Goal: Task Accomplishment & Management: Use online tool/utility

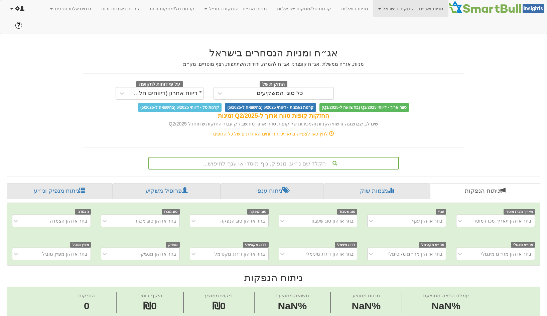
click at [13, 11] on link at bounding box center [17, 8] width 24 height 17
click at [34, 74] on link "Admin Menu" at bounding box center [46, 78] width 81 height 9
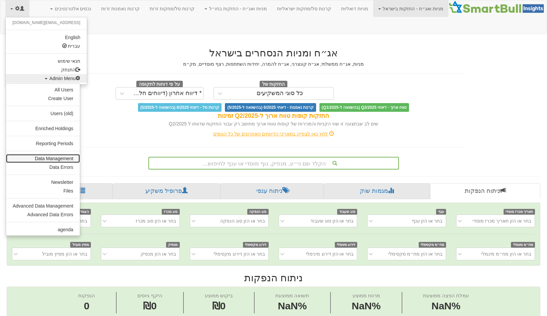
click at [52, 155] on link "Data Management" at bounding box center [43, 158] width 74 height 9
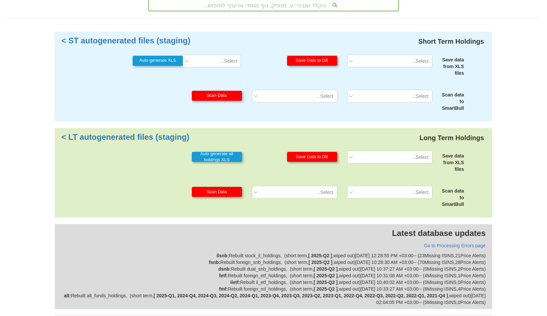
scroll to position [60, 0]
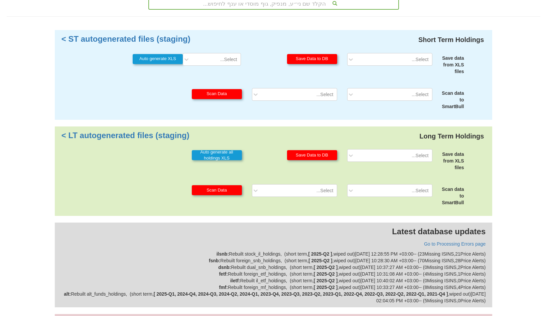
click at [454, 224] on div "Latest database updates Go to Processing Errors page ilsnb : Rebuilt stock_il_h…" at bounding box center [274, 265] width 438 height 85
click at [449, 242] on link "Go to Processing Errors page" at bounding box center [454, 244] width 61 height 5
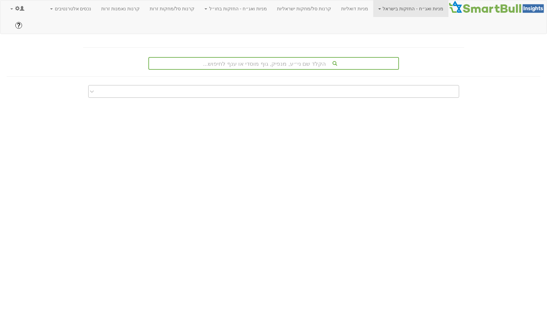
click at [204, 86] on div at bounding box center [279, 91] width 360 height 11
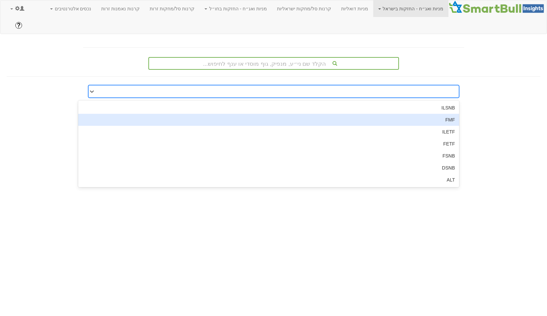
click at [381, 114] on div "FMF" at bounding box center [268, 120] width 381 height 12
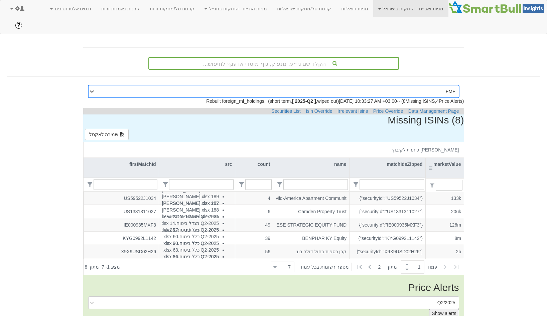
click at [442, 158] on div "marketValue" at bounding box center [445, 168] width 38 height 20
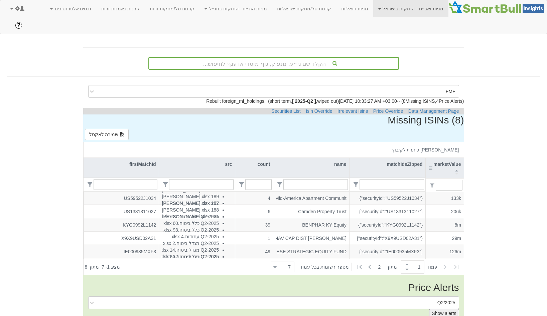
click at [442, 158] on div "marketValue" at bounding box center [445, 168] width 38 height 20
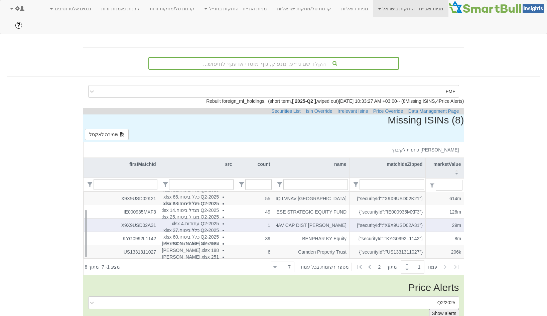
scroll to position [0, -18]
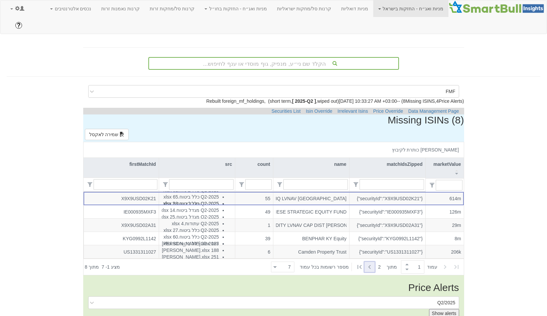
click at [370, 263] on icon at bounding box center [370, 267] width 8 height 8
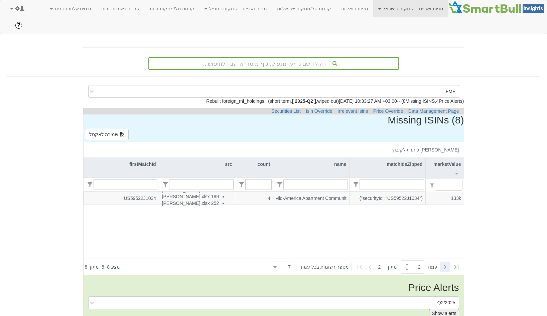
click at [441, 263] on icon at bounding box center [445, 267] width 8 height 8
type input "1"
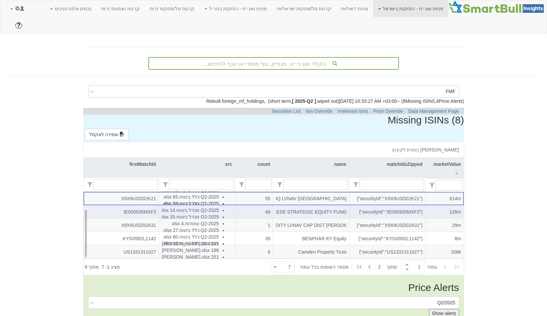
click at [407, 209] on div "{"securityId":"IE000935MXF3"}" at bounding box center [387, 212] width 71 height 7
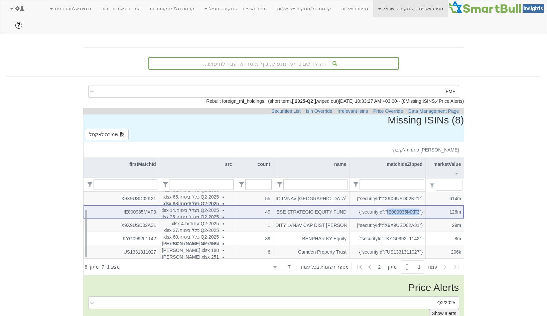
copy div "IE000935MXF3"
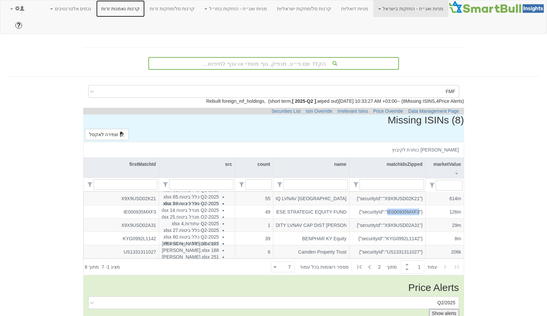
click at [145, 8] on link "קרנות נאמנות זרות" at bounding box center [120, 8] width 48 height 17
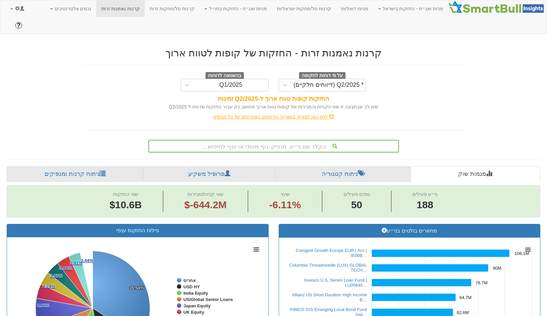
click at [283, 141] on div "הקלד שם ני״ע, מנפיק, גוף מוסדי או ענף לחיפוש..." at bounding box center [273, 146] width 249 height 11
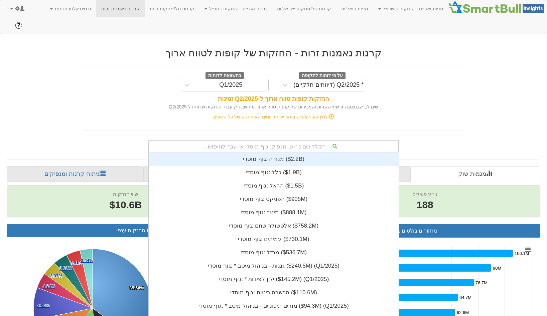
paste input "IE00B8JGVH80"
type input "IE00B8JGVH80"
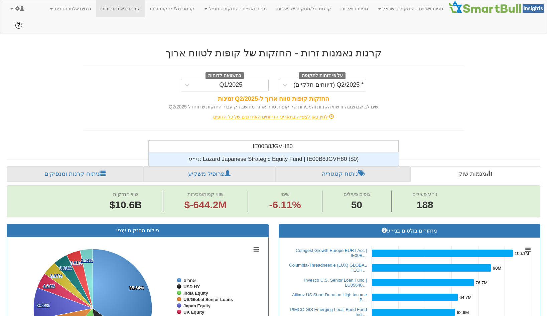
click at [280, 153] on div "ני״ע: ‎Lazard Japanese Strategic Equity Fund | IE00B8JGVH80 ‎($0)‏" at bounding box center [274, 159] width 250 height 13
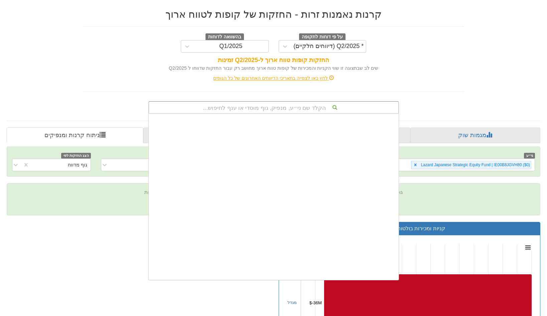
scroll to position [166, 0]
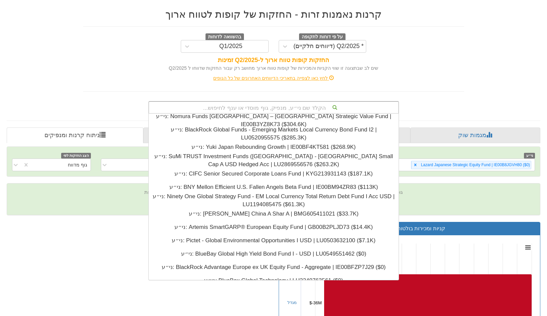
paste input "IE000UTYHEP1"
type input "IE000UTYHEP1"
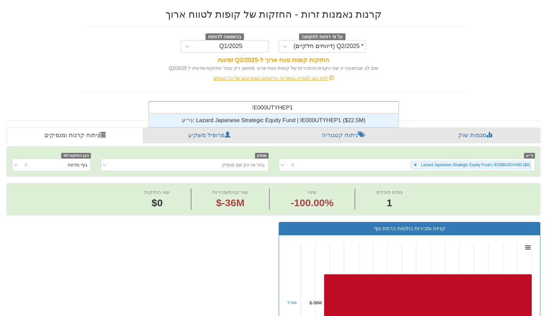
click at [284, 114] on div "ני״ע: ‎Lazard Japanese Strategic Equity Fund | IE000UTYHEP1 ‎($22.5M)‏" at bounding box center [274, 120] width 250 height 13
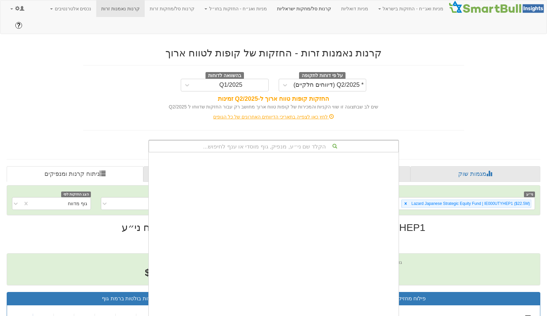
scroll to position [166, 0]
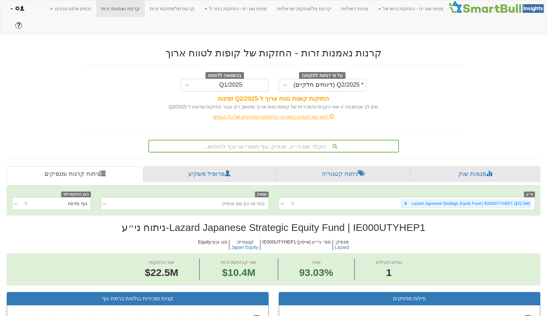
click at [25, 13] on link at bounding box center [17, 8] width 24 height 17
click at [41, 84] on ul "gal@smartbull.co.il English עברית תנאי שימוש התנתק Admin Menu All Users Create …" at bounding box center [46, 51] width 82 height 68
click at [49, 79] on span "Admin Menu" at bounding box center [64, 78] width 31 height 5
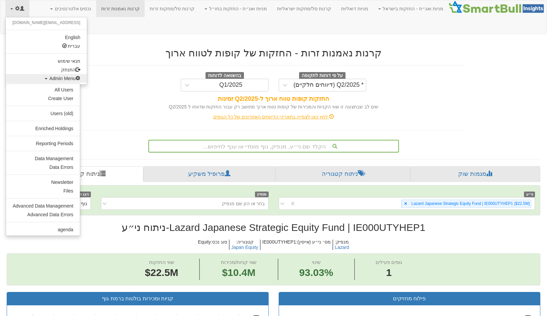
click at [61, 154] on ul "All Users Create User Users (old) Enriched Holdings Reporting Periods Data Mana…" at bounding box center [43, 160] width 75 height 153
click at [58, 158] on link "Data Management" at bounding box center [43, 158] width 74 height 9
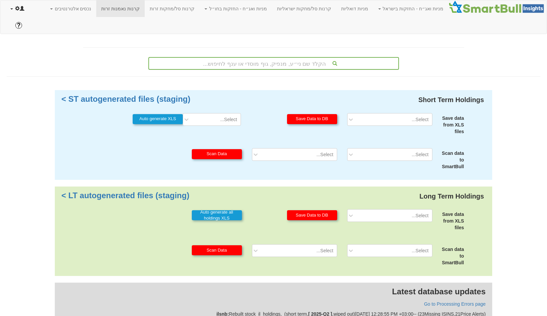
scroll to position [167, 0]
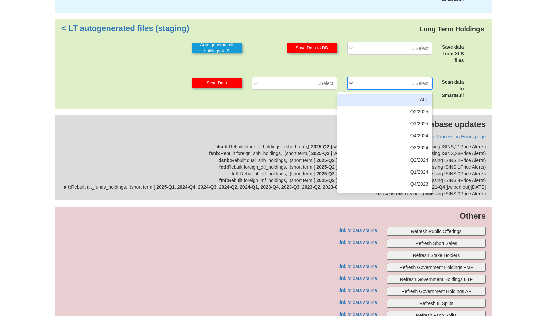
click at [398, 78] on div "Select..." at bounding box center [395, 83] width 74 height 11
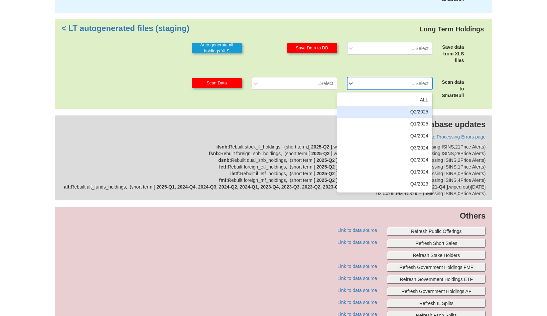
click at [397, 106] on div "Q2/2025" at bounding box center [384, 112] width 95 height 12
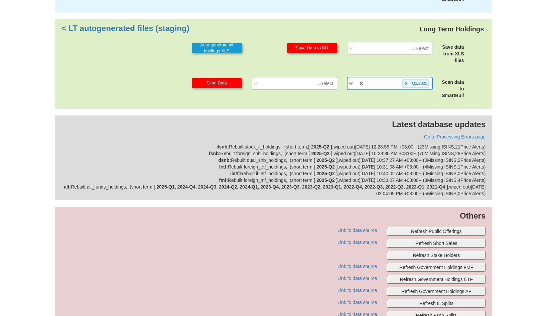
click at [329, 78] on div "Select..." at bounding box center [300, 83] width 74 height 11
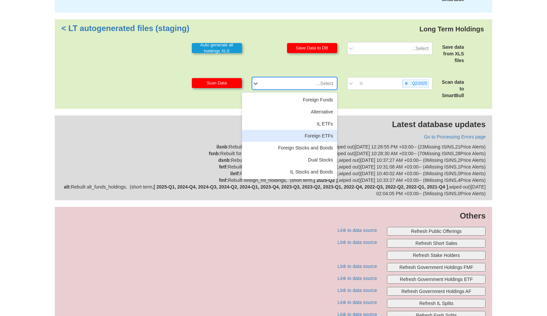
click at [308, 130] on div "Foreign ETFs" at bounding box center [289, 136] width 95 height 12
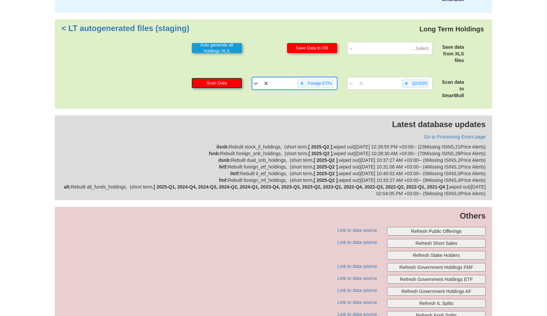
click at [229, 78] on button "Scan Data" at bounding box center [217, 83] width 50 height 10
click at [301, 81] on icon at bounding box center [302, 83] width 5 height 5
click at [409, 80] on div at bounding box center [406, 84] width 8 height 8
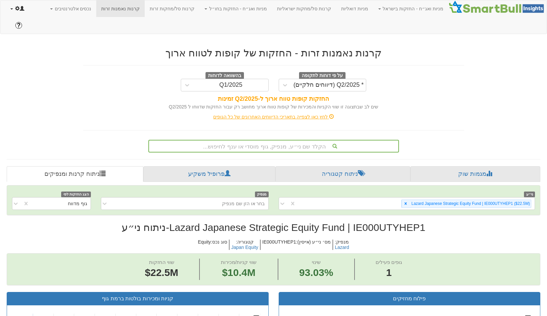
click at [21, 14] on link at bounding box center [17, 8] width 24 height 17
click at [49, 78] on span "Admin Menu" at bounding box center [64, 78] width 31 height 5
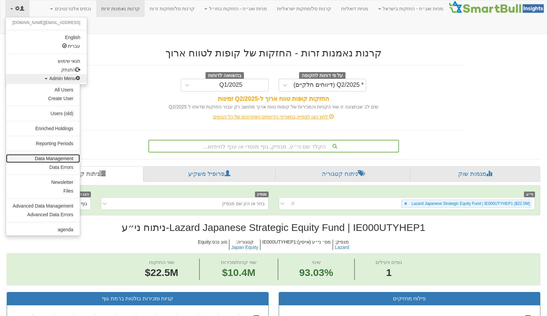
click at [65, 157] on link "Data Management" at bounding box center [43, 158] width 74 height 9
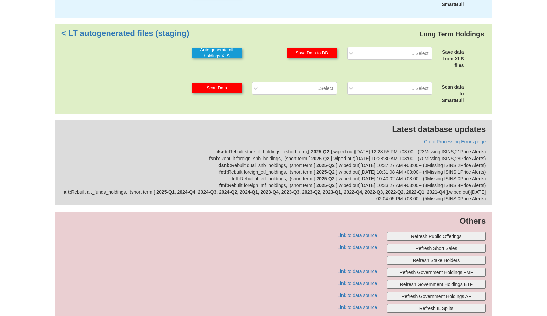
scroll to position [167, 0]
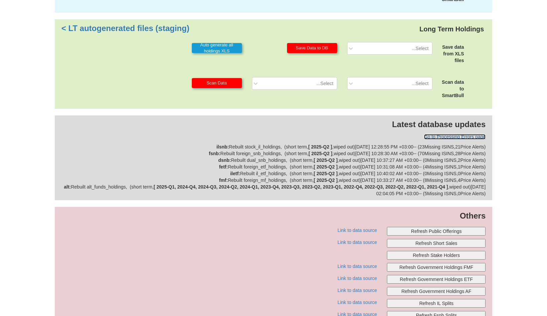
click at [455, 134] on link "Go to Processing Errors page" at bounding box center [454, 136] width 61 height 5
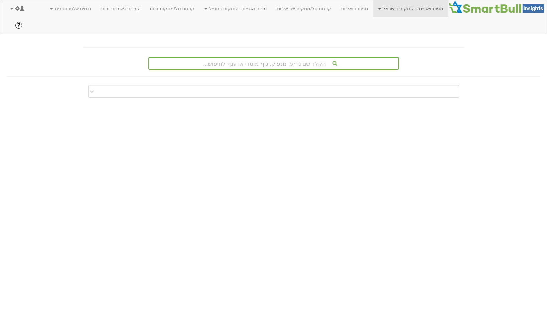
click at [237, 66] on div "הקלד שם ני״ע, מנפיק, גוף מוסדי או ענף לחיפוש..." at bounding box center [274, 62] width 544 height 43
click at [233, 86] on div at bounding box center [279, 91] width 360 height 11
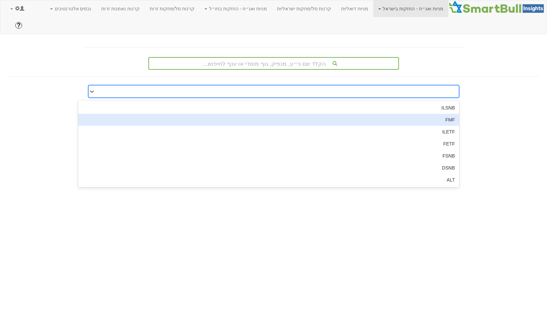
click at [425, 114] on div "FMF" at bounding box center [268, 120] width 381 height 12
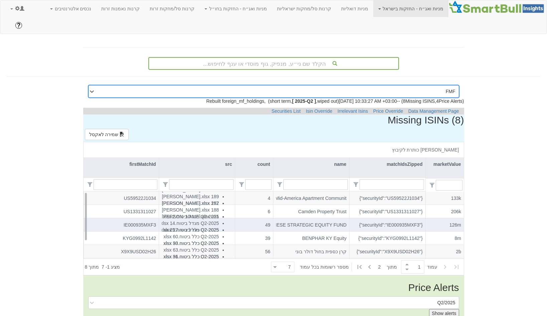
scroll to position [0, -30]
click at [403, 222] on div "{"securityId":"IE000935MXF3"}" at bounding box center [387, 225] width 71 height 7
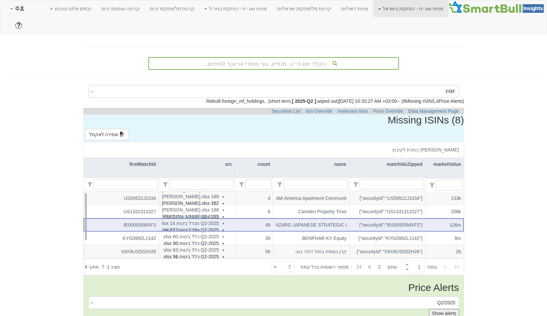
click at [403, 222] on div "{"securityId":"IE000935MXF3"}" at bounding box center [387, 225] width 71 height 7
copy div "IE000935MXF3"
